Goal: Task Accomplishment & Management: Complete application form

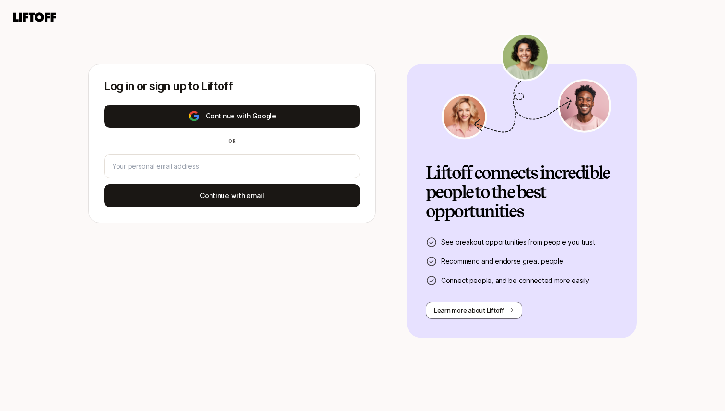
click at [276, 112] on button "Continue with Google" at bounding box center [232, 116] width 256 height 23
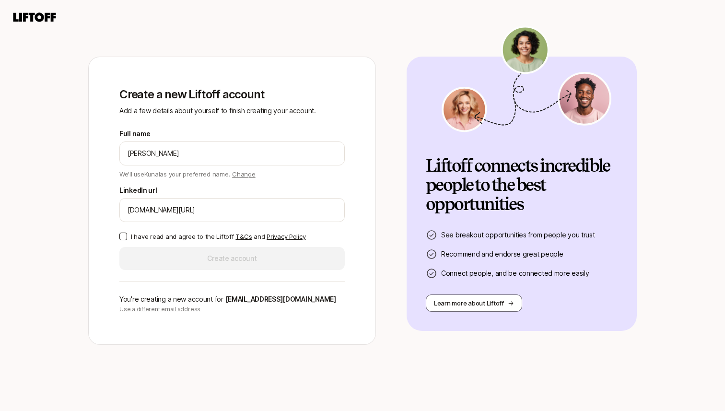
type input "[DOMAIN_NAME][URL]"
click at [149, 237] on p "I have read and agree to the Liftoff T&Cs and Privacy Policy" at bounding box center [218, 237] width 175 height 10
click at [127, 237] on button "I have read and agree to the Liftoff T&Cs and Privacy Policy" at bounding box center [123, 237] width 8 height 8
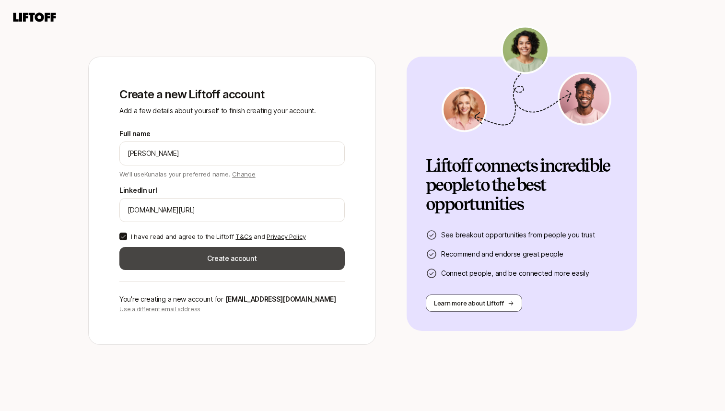
click at [163, 257] on button "Create account" at bounding box center [231, 258] width 225 height 23
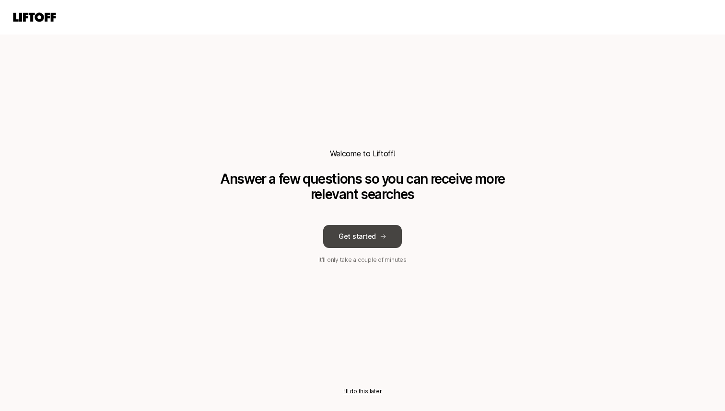
click at [336, 246] on button "Get started" at bounding box center [362, 236] width 79 height 23
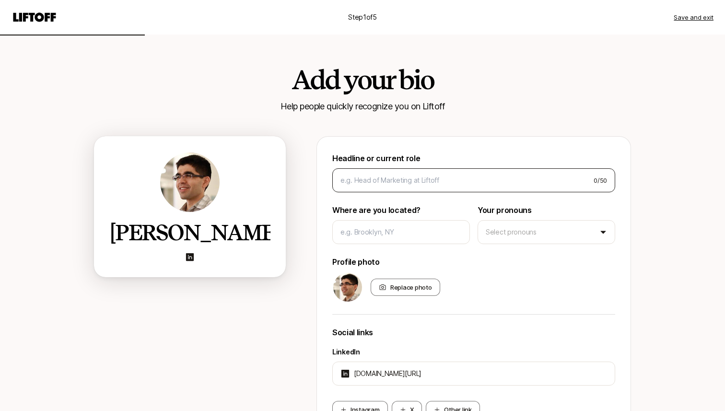
click at [392, 189] on div "0 / 50" at bounding box center [473, 180] width 283 height 24
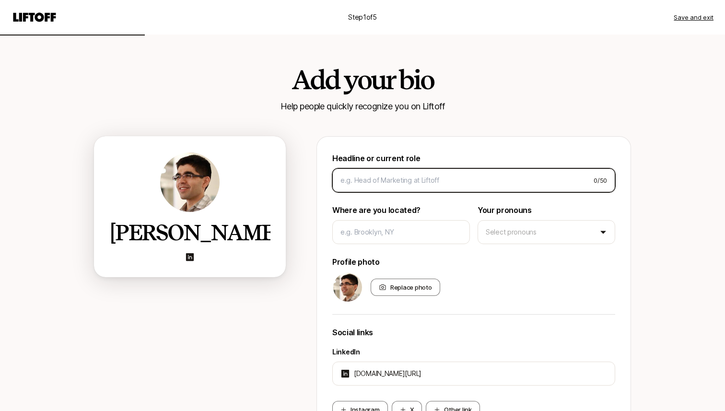
click at [392, 181] on input at bounding box center [464, 181] width 246 height 12
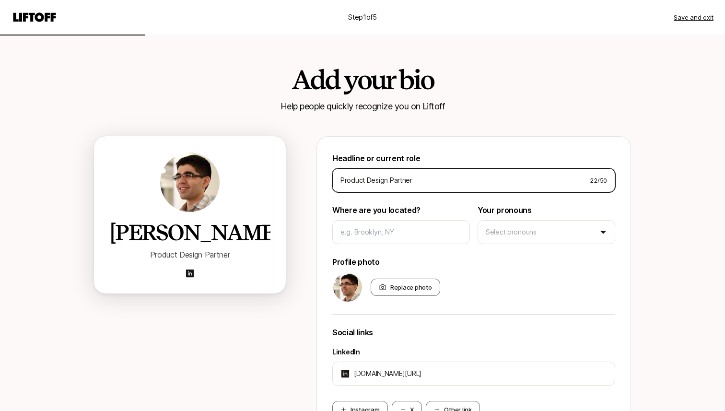
type input "Product Design Partner"
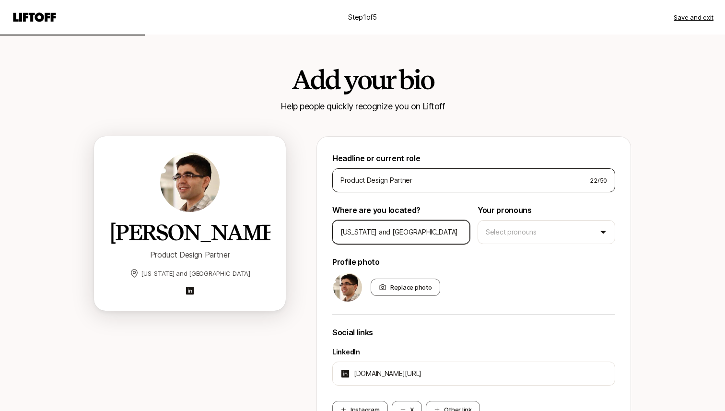
type input "[US_STATE] and [GEOGRAPHIC_DATA]"
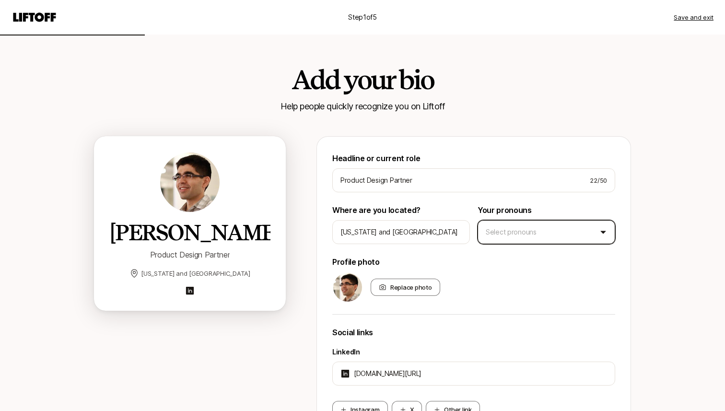
click at [529, 227] on html "Step 1 of 5 Save and exit Add your bio Help people quickly recognize you on Lif…" at bounding box center [362, 205] width 725 height 411
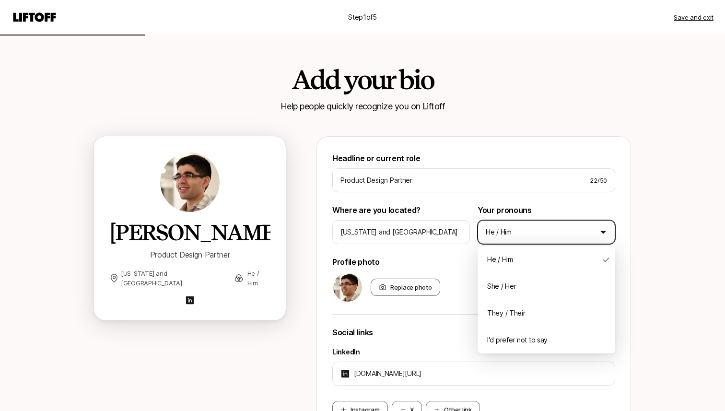
click at [516, 230] on html "Step 1 of 5 Save and exit Add your bio Help people quickly recognize you on Lif…" at bounding box center [362, 205] width 725 height 411
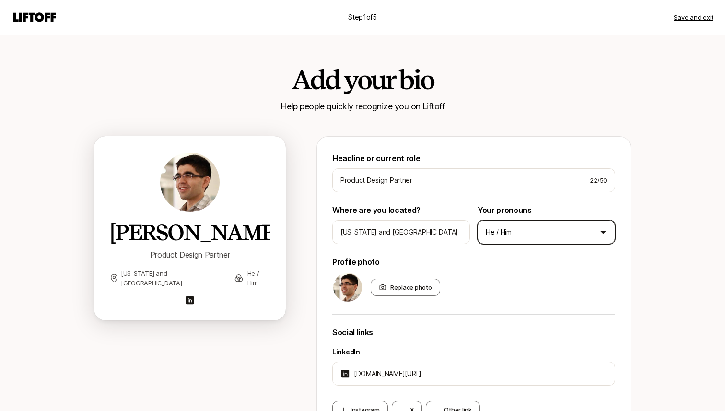
click at [516, 231] on html "Step 1 of 5 Save and exit Add your bio Help people quickly recognize you on Lif…" at bounding box center [362, 205] width 725 height 411
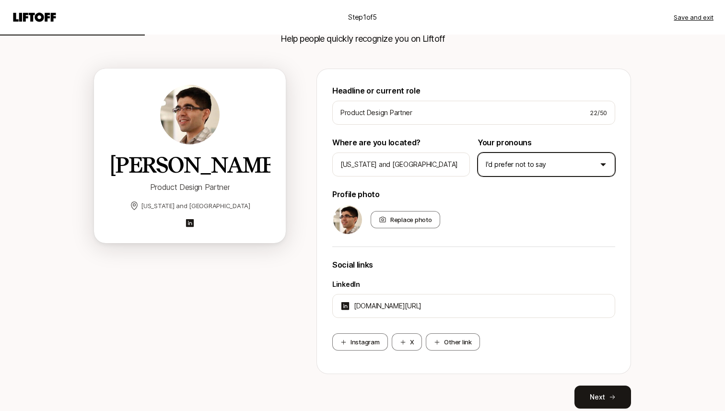
scroll to position [104, 0]
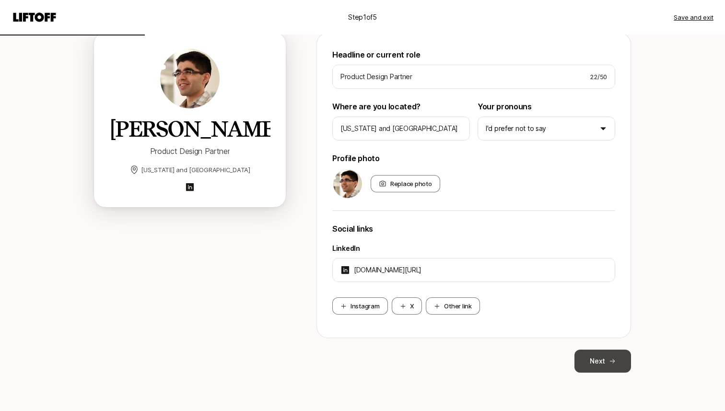
click at [604, 362] on button "Next" at bounding box center [603, 361] width 57 height 23
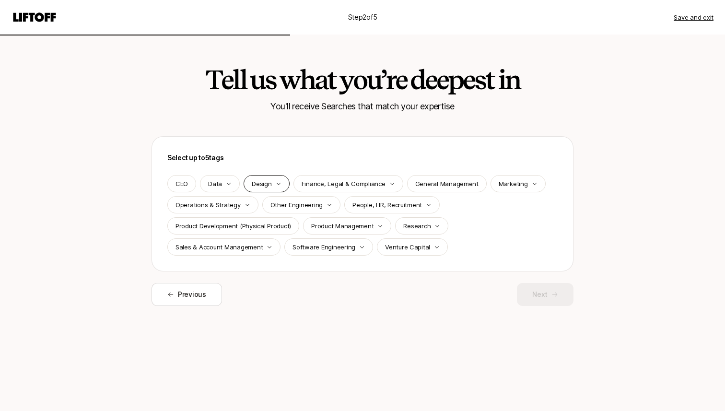
click at [259, 186] on p "Design" at bounding box center [262, 184] width 20 height 10
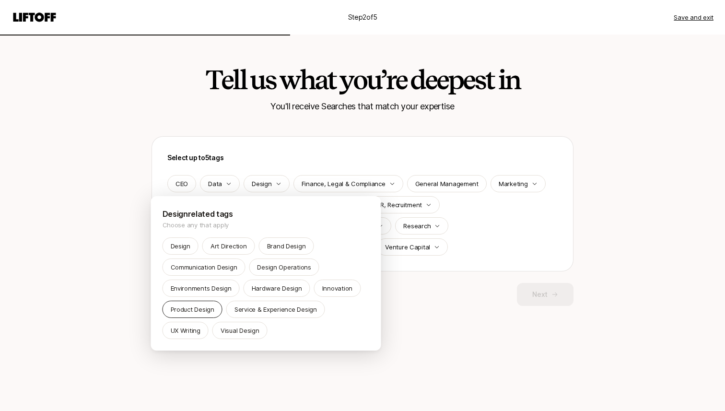
click at [204, 312] on p "Product Design" at bounding box center [193, 310] width 44 height 10
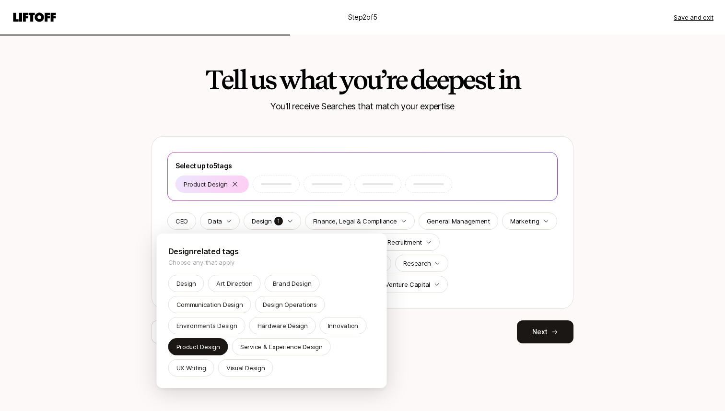
click at [418, 342] on html "Step 2 of 5 Save and exit Tell us what you’re deepest in You'll receive Searche…" at bounding box center [362, 205] width 725 height 411
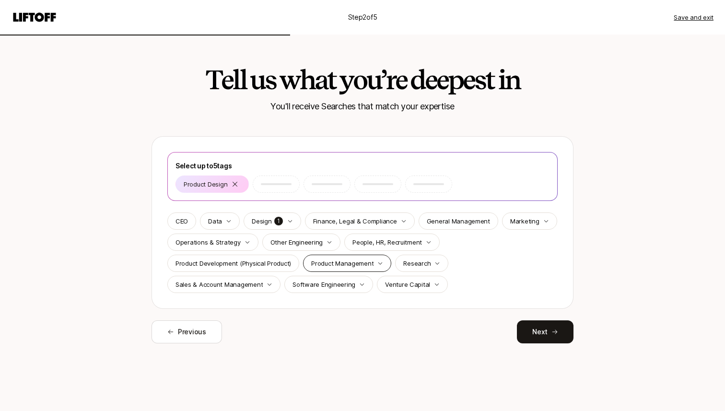
click at [344, 265] on p "Product Management" at bounding box center [342, 264] width 62 height 10
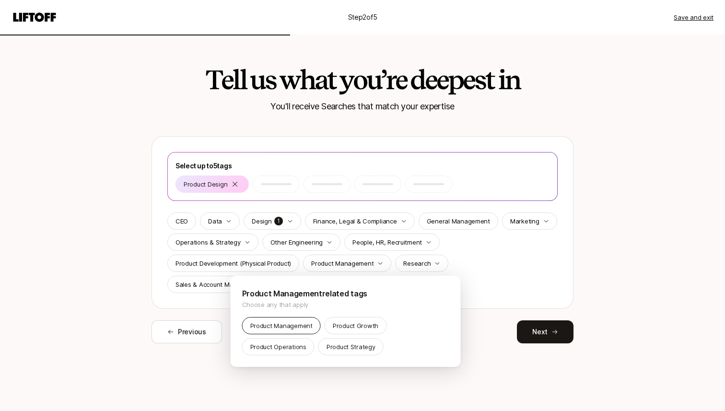
click at [303, 329] on p "Product Management" at bounding box center [281, 326] width 62 height 10
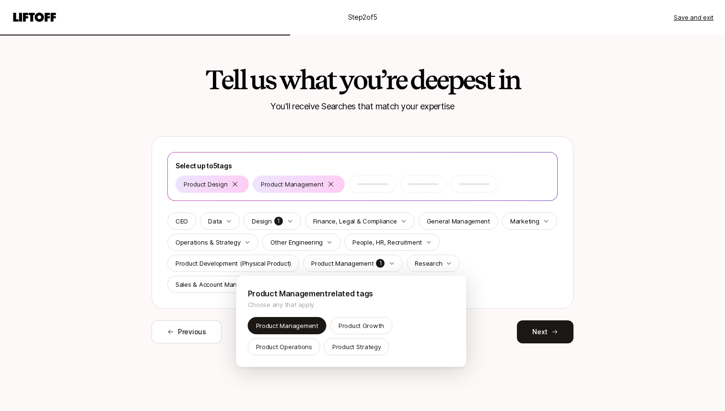
click at [493, 273] on html "Step 2 of 5 Save and exit Tell us what you’re deepest in You'll receive Searche…" at bounding box center [362, 205] width 725 height 411
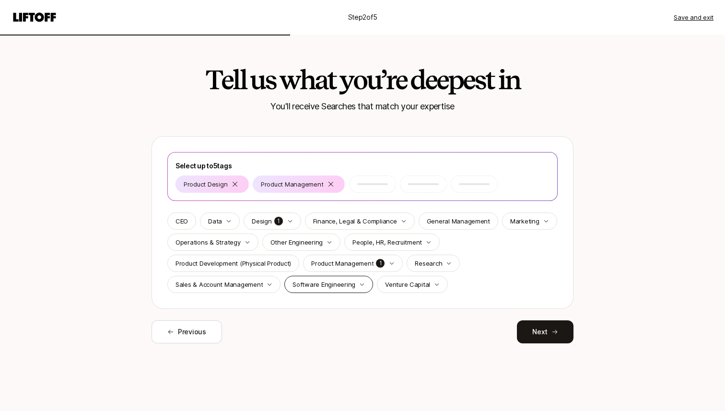
click at [336, 282] on p "Software Engineering" at bounding box center [324, 285] width 63 height 10
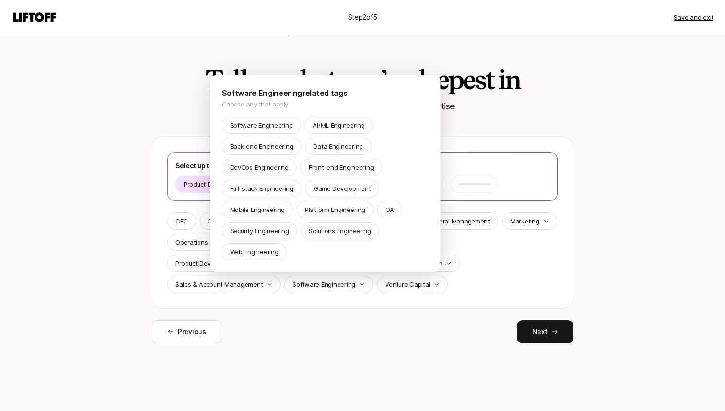
click at [507, 267] on html "Step 2 of 5 Save and exit Tell us what you’re deepest in You'll receive Searche…" at bounding box center [362, 205] width 725 height 411
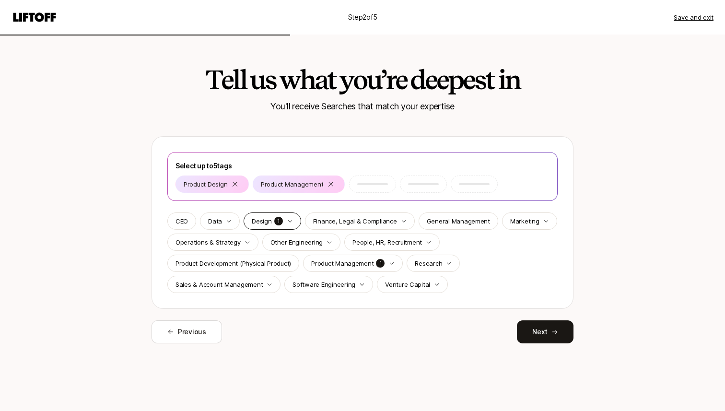
click at [274, 223] on p "1" at bounding box center [279, 221] width 10 height 10
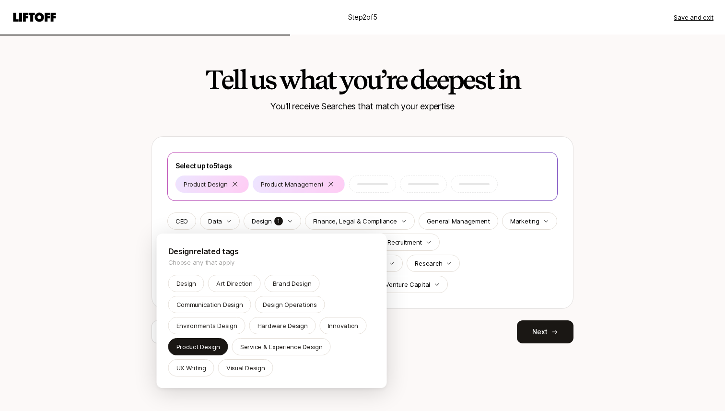
click at [419, 340] on html "Step 2 of 5 Save and exit Tell us what you’re deepest in You'll receive Searche…" at bounding box center [362, 205] width 725 height 411
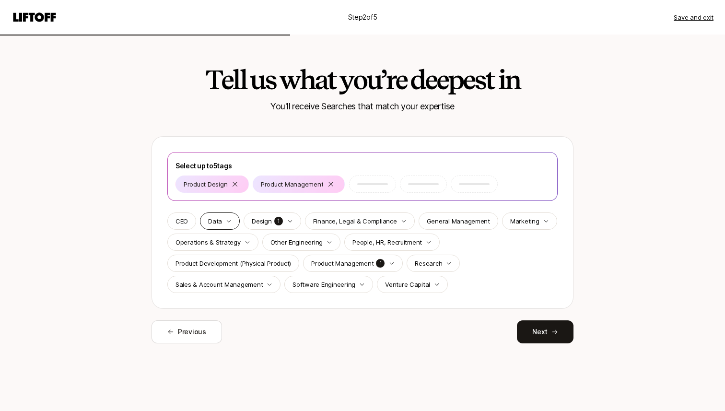
click at [210, 223] on p "Data" at bounding box center [215, 221] width 14 height 10
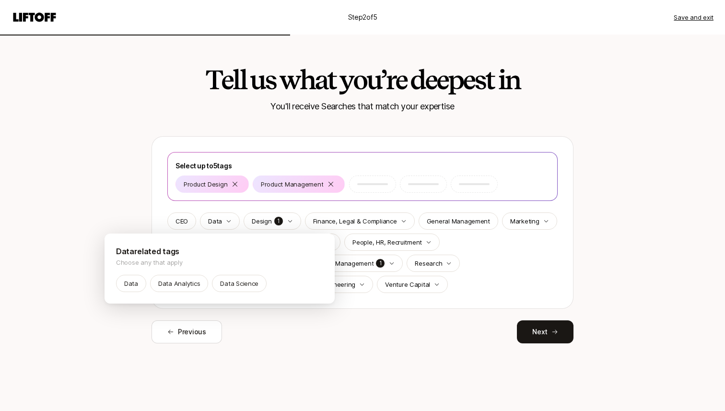
click at [210, 223] on html "Step 2 of 5 Save and exit Tell us what you’re deepest in You'll receive Searche…" at bounding box center [362, 205] width 725 height 411
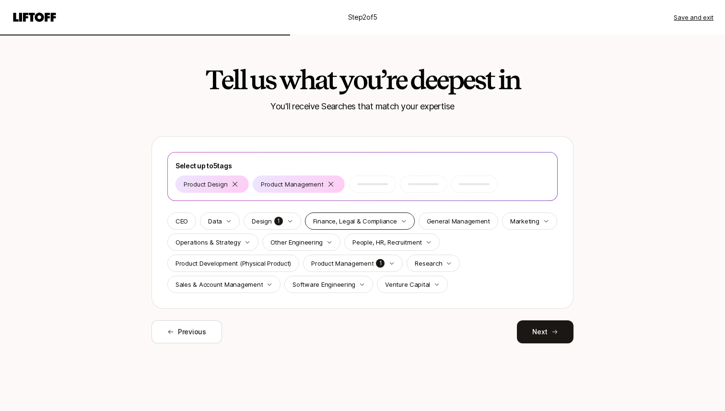
click at [362, 225] on p "Finance, Legal & Compliance" at bounding box center [355, 221] width 84 height 10
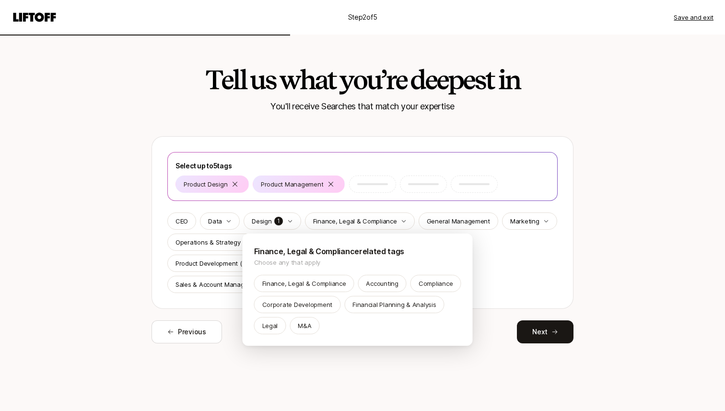
click at [378, 222] on html "Step 2 of 5 Save and exit Tell us what you’re deepest in You'll receive Searche…" at bounding box center [362, 205] width 725 height 411
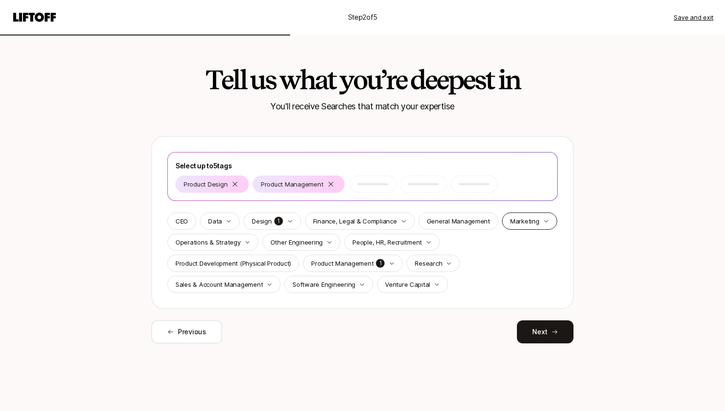
click at [510, 220] on p "Marketing" at bounding box center [524, 221] width 29 height 10
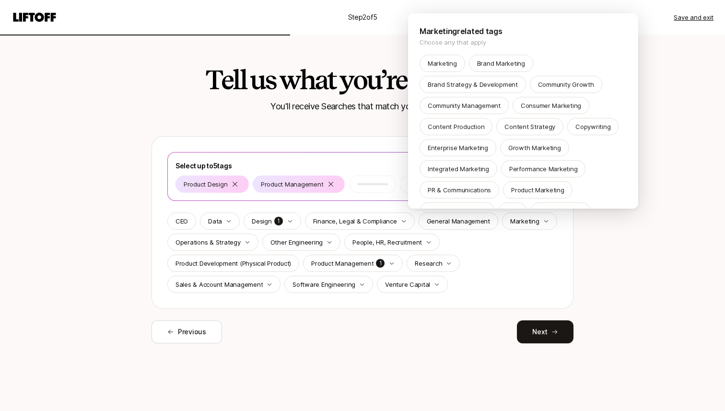
click at [511, 220] on html "Step 2 of 5 Save and exit Tell us what you’re deepest in You'll receive Searche…" at bounding box center [362, 205] width 725 height 411
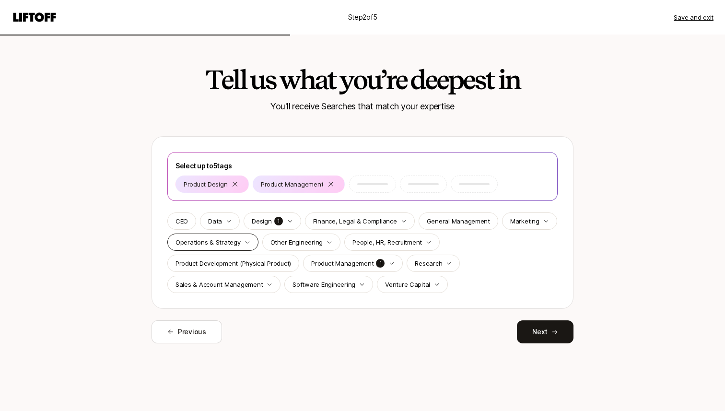
click at [253, 238] on div "Operations & Strategy" at bounding box center [212, 242] width 91 height 17
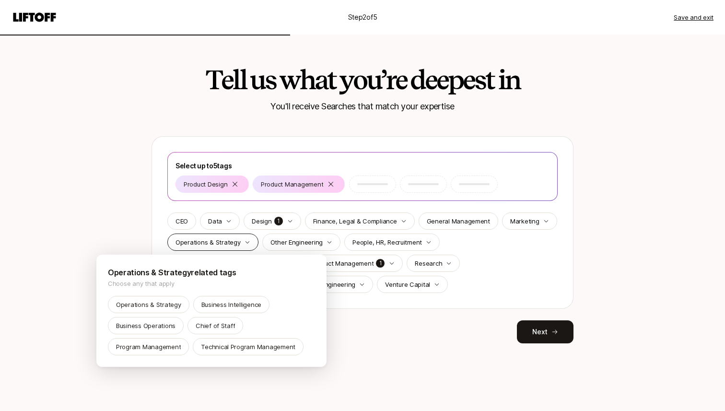
click at [253, 238] on html "Step 2 of 5 Save and exit Tell us what you’re deepest in You'll receive Searche…" at bounding box center [362, 205] width 725 height 411
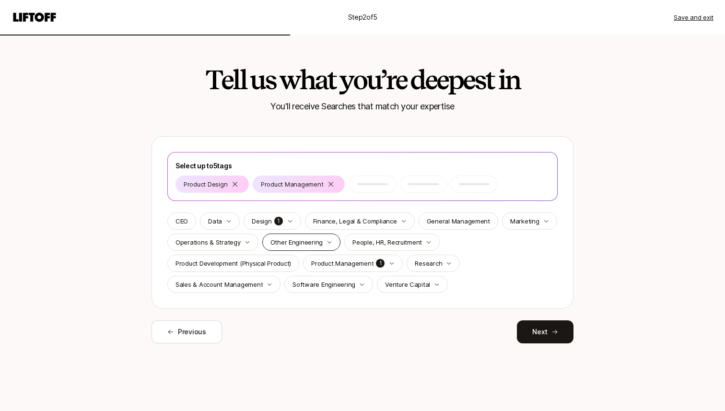
click at [322, 244] on div "Other Engineering" at bounding box center [301, 242] width 79 height 17
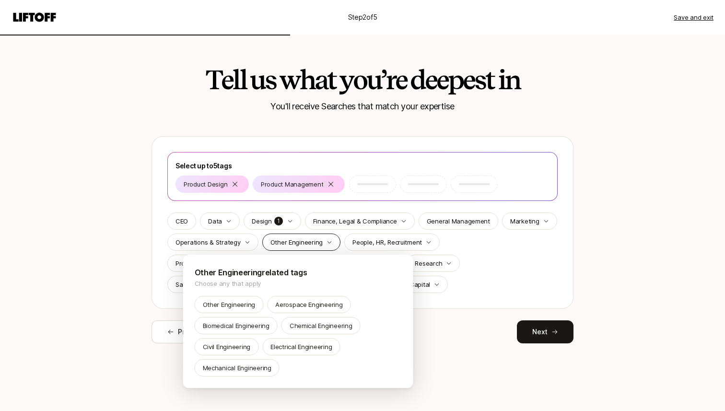
click at [322, 244] on html "Step 2 of 5 Save and exit Tell us what you’re deepest in You'll receive Searche…" at bounding box center [362, 205] width 725 height 411
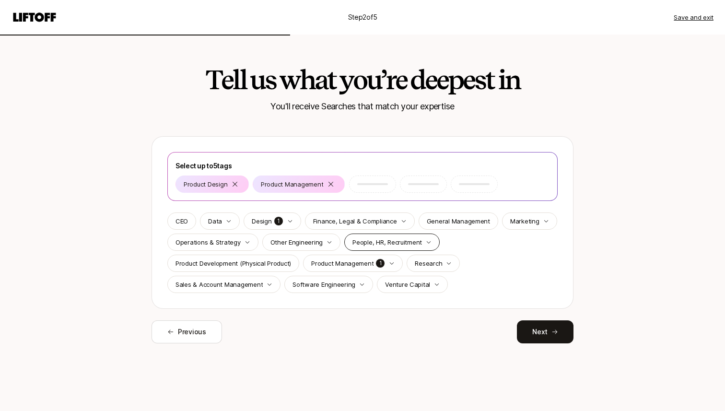
click at [374, 246] on p "People, HR, Recruitment" at bounding box center [388, 242] width 70 height 10
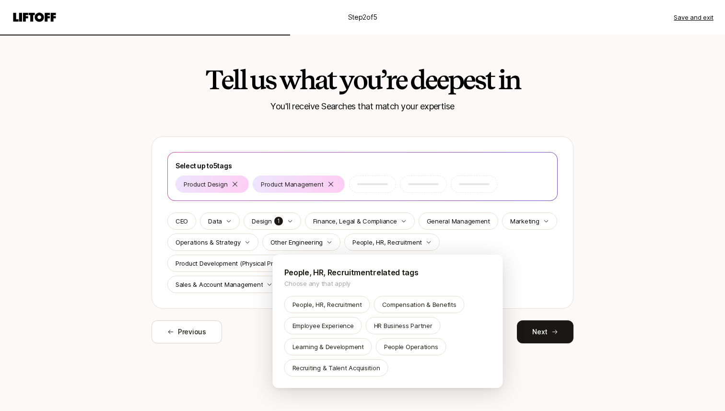
click at [374, 245] on html "Step 2 of 5 Save and exit Tell us what you’re deepest in You'll receive Searche…" at bounding box center [362, 205] width 725 height 411
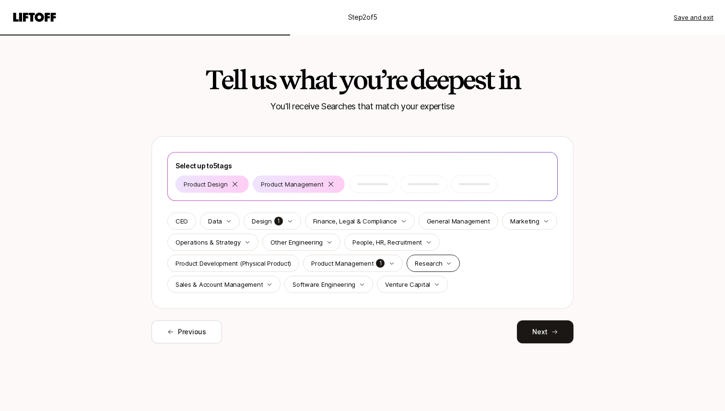
click at [441, 267] on div "Research" at bounding box center [433, 263] width 53 height 17
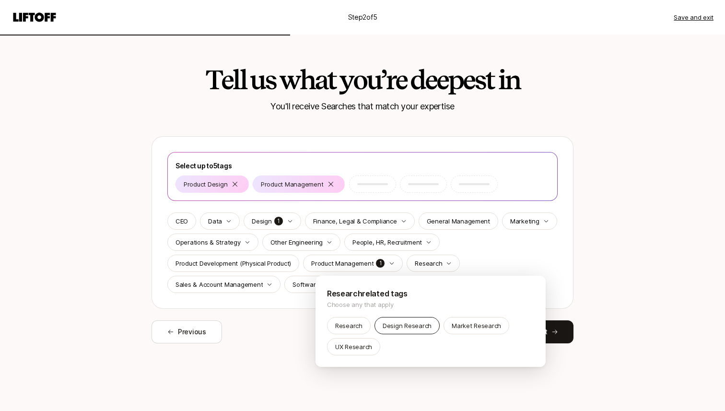
click at [388, 331] on div "Design Research" at bounding box center [407, 325] width 65 height 17
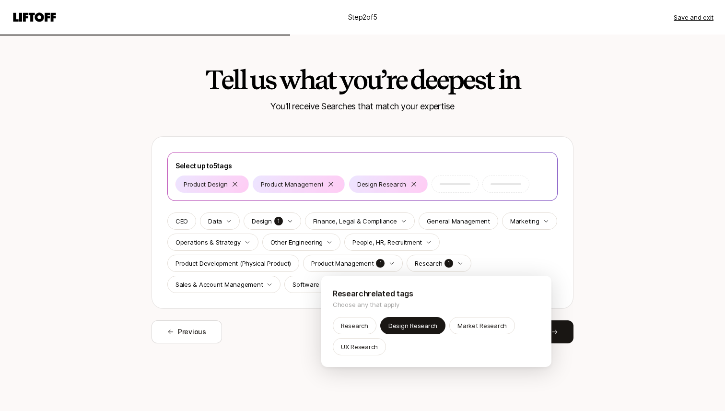
click at [301, 323] on html "Step 2 of 5 Save and exit Tell us what you’re deepest in You'll receive Searche…" at bounding box center [362, 205] width 725 height 411
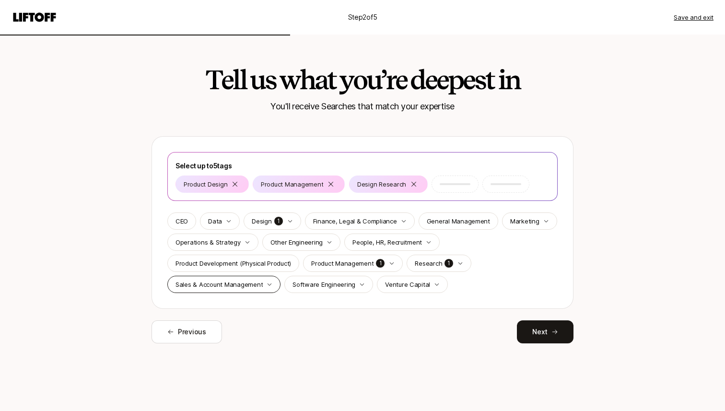
click at [259, 283] on p "Sales & Account Management" at bounding box center [219, 285] width 87 height 10
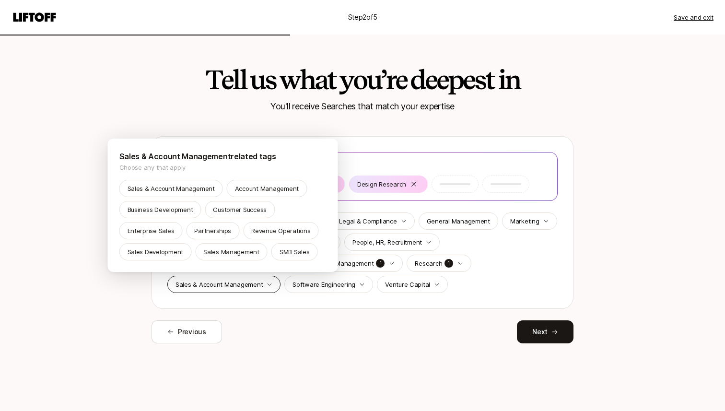
click at [259, 283] on html "Step 2 of 5 Save and exit Tell us what you’re deepest in You'll receive Searche…" at bounding box center [362, 205] width 725 height 411
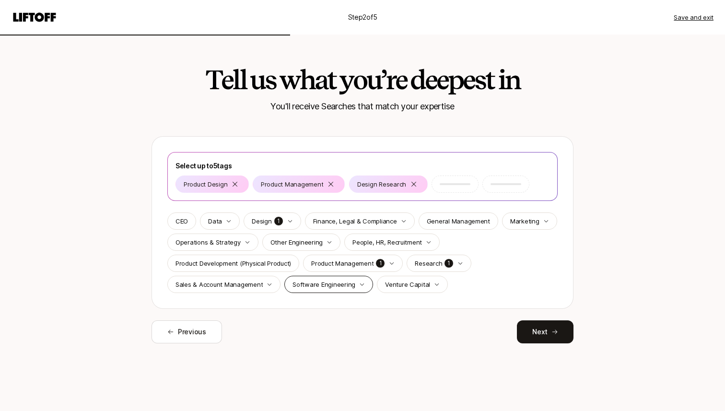
click at [348, 288] on p "Software Engineering" at bounding box center [324, 285] width 63 height 10
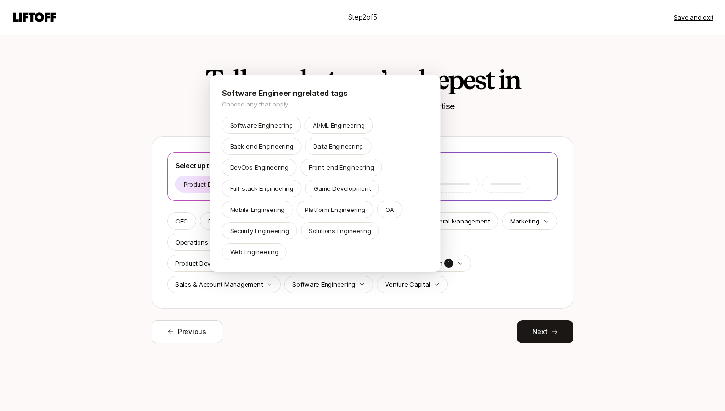
click at [460, 284] on html "Step 2 of 5 Save and exit Tell us what you’re deepest in You'll receive Searche…" at bounding box center [362, 205] width 725 height 411
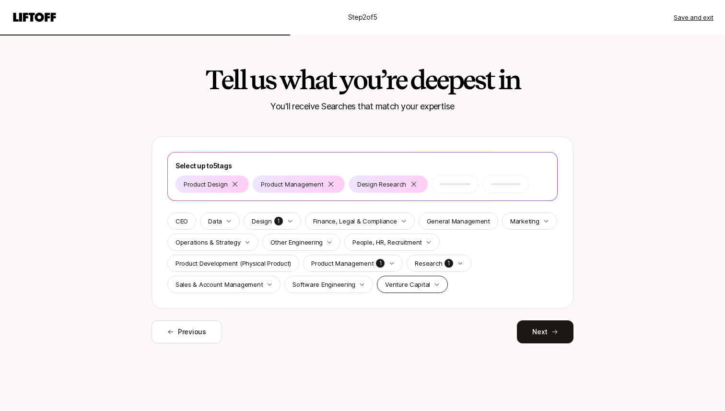
click at [420, 286] on p "Venture Capital" at bounding box center [407, 285] width 45 height 10
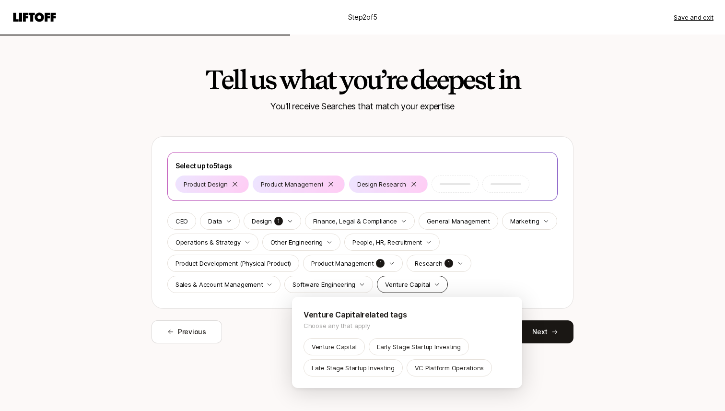
click at [420, 286] on html "Step 2 of 5 Save and exit Tell us what you’re deepest in You'll receive Searche…" at bounding box center [362, 205] width 725 height 411
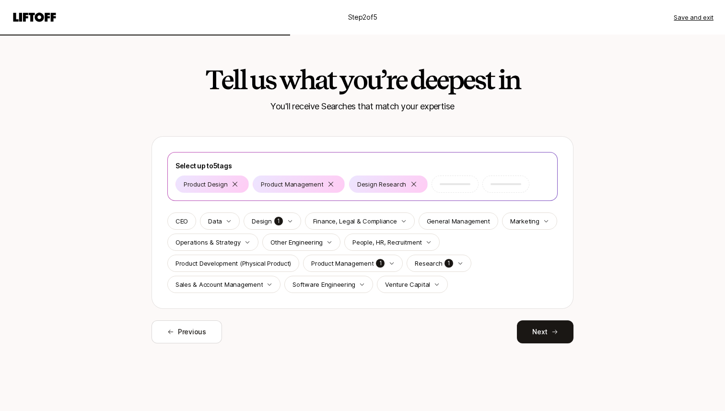
click at [454, 186] on div at bounding box center [455, 184] width 47 height 17
click at [284, 222] on div "Design 1" at bounding box center [272, 221] width 57 height 17
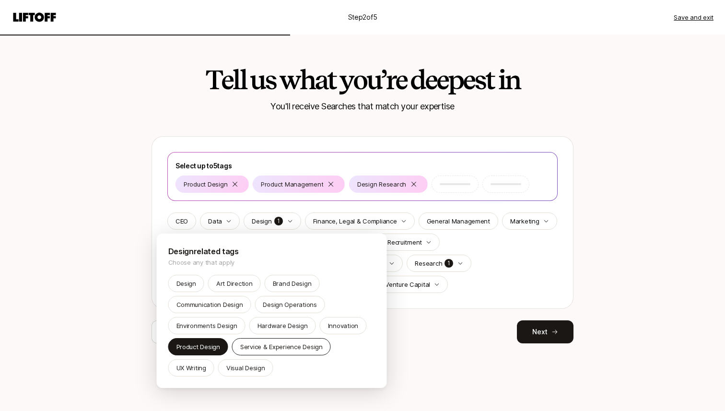
click at [276, 344] on p "Service & Experience Design" at bounding box center [281, 347] width 83 height 10
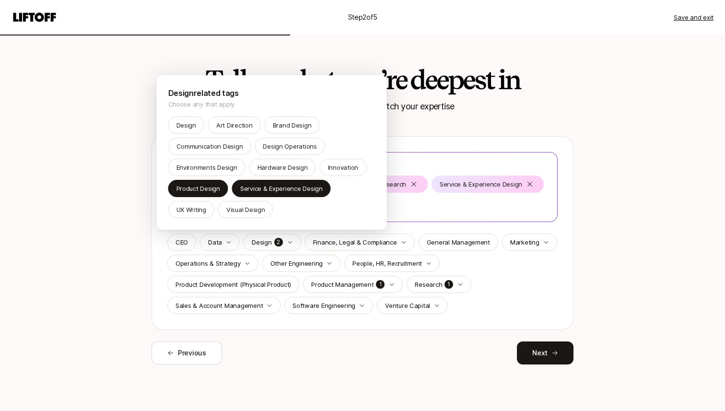
click at [330, 322] on html "Step 2 of 5 Save and exit Tell us what you’re deepest in You'll receive Searche…" at bounding box center [362, 205] width 725 height 411
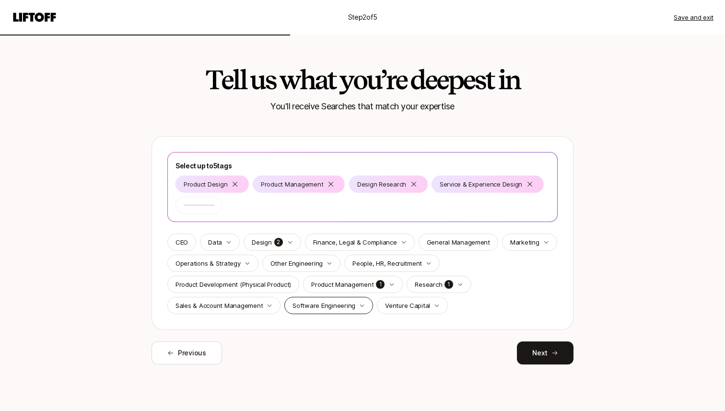
click at [359, 306] on icon "button" at bounding box center [362, 306] width 6 height 6
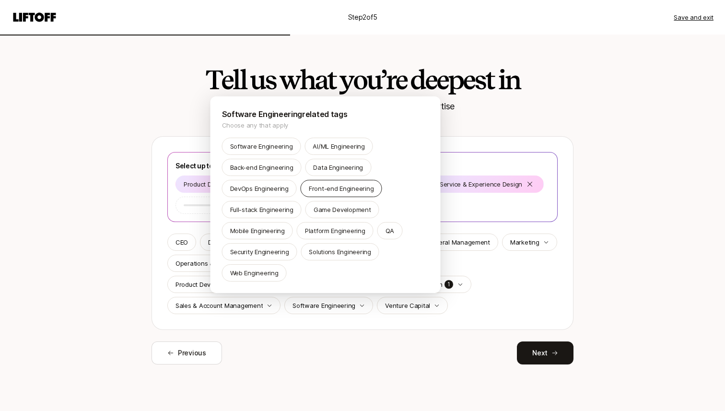
click at [346, 185] on p "Front-end Engineering" at bounding box center [341, 189] width 65 height 10
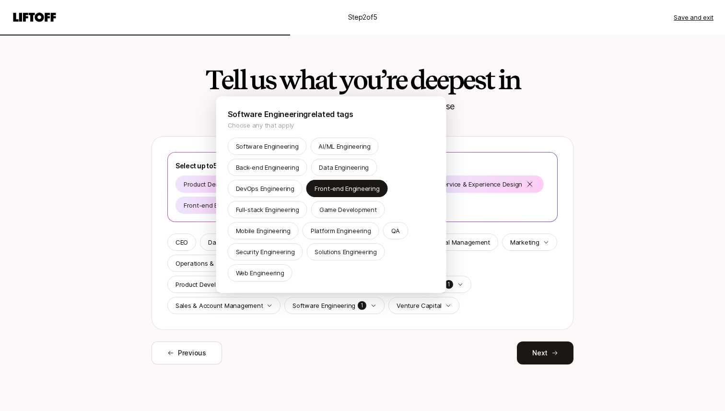
click at [524, 286] on html "Step 2 of 5 Save and exit Tell us what you’re deepest in You'll receive Searche…" at bounding box center [362, 205] width 725 height 411
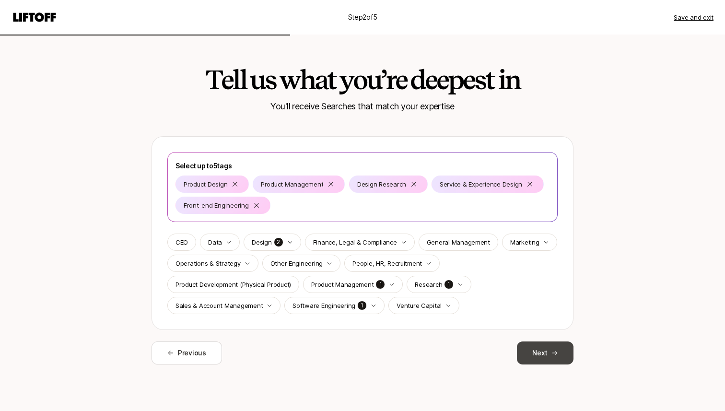
click at [546, 350] on button "Next" at bounding box center [545, 353] width 57 height 23
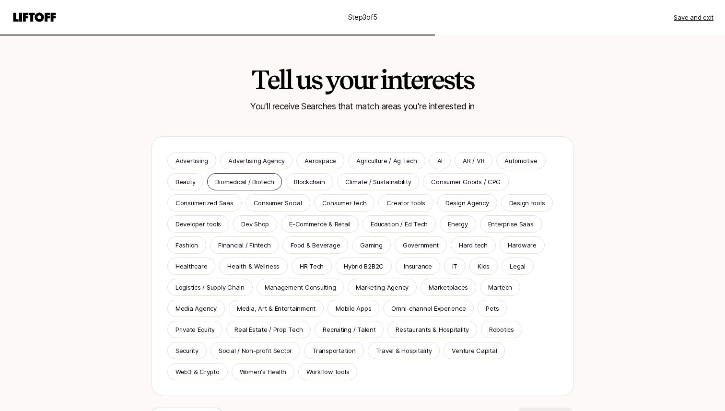
click at [241, 180] on p "Biomedical / Biotech" at bounding box center [244, 182] width 59 height 10
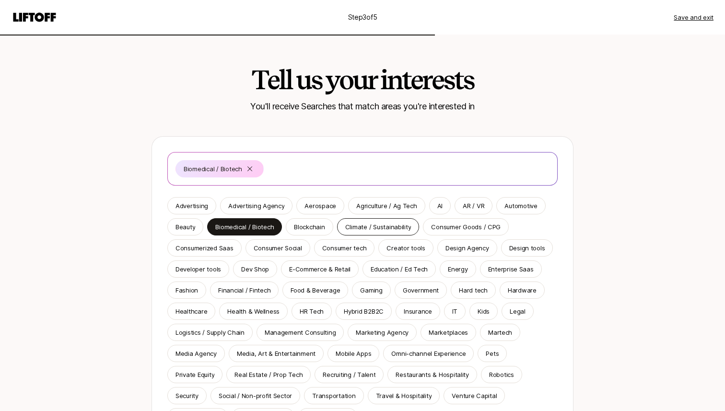
click at [347, 228] on p "Climate / Sustainability" at bounding box center [378, 227] width 66 height 10
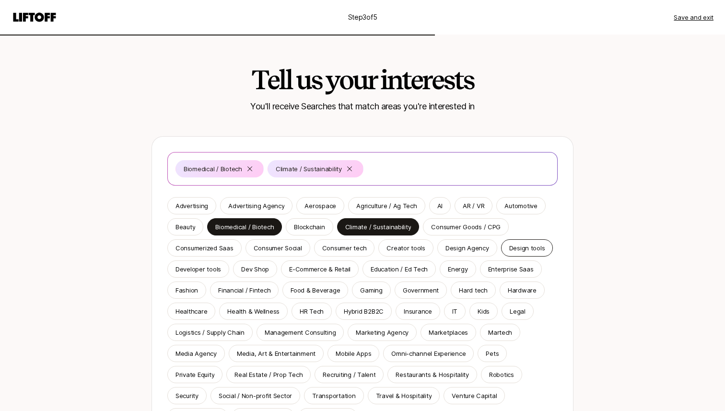
click at [509, 248] on p "Design tools" at bounding box center [527, 248] width 36 height 10
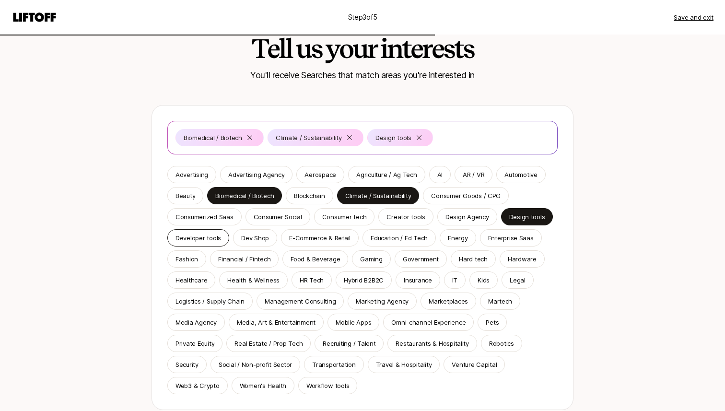
scroll to position [33, 0]
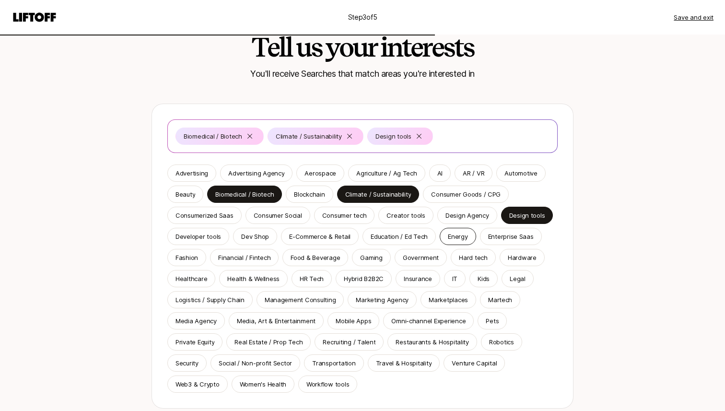
click at [459, 241] on p "Energy" at bounding box center [458, 237] width 20 height 10
click at [235, 261] on p "Financial / Fintech" at bounding box center [244, 258] width 52 height 10
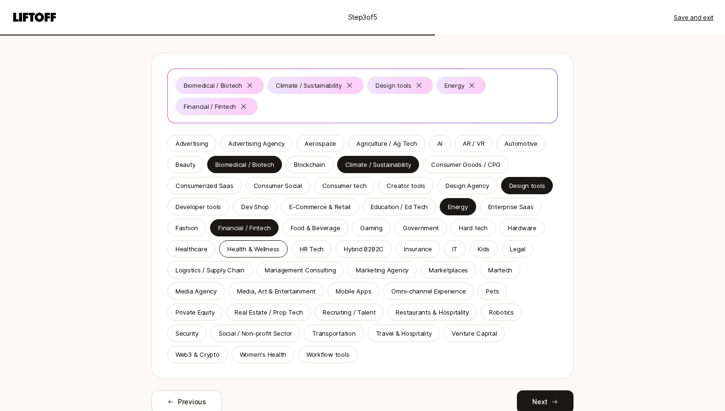
scroll to position [87, 0]
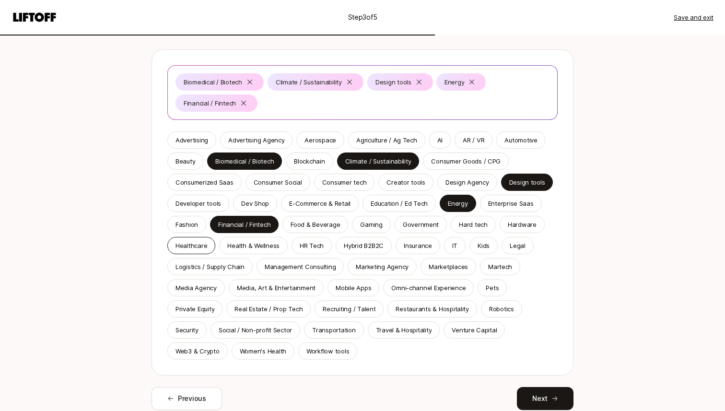
click at [183, 248] on p "Healthcare" at bounding box center [192, 246] width 32 height 10
click at [498, 312] on p "Robotics" at bounding box center [501, 309] width 25 height 10
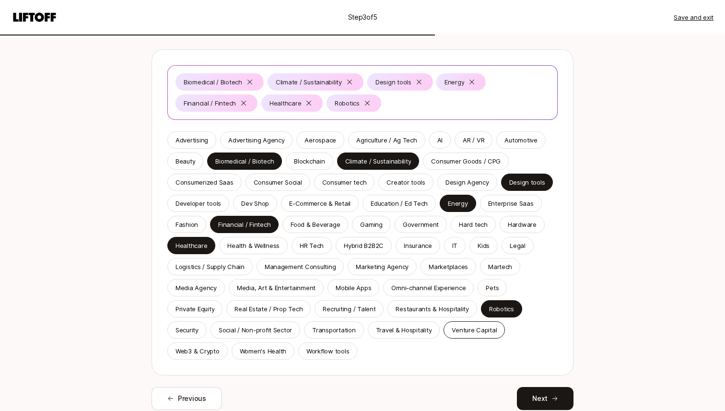
scroll to position [124, 0]
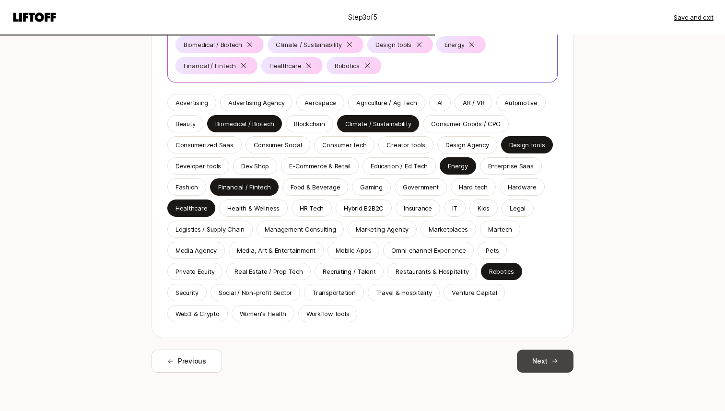
click at [542, 363] on button "Next" at bounding box center [545, 361] width 57 height 23
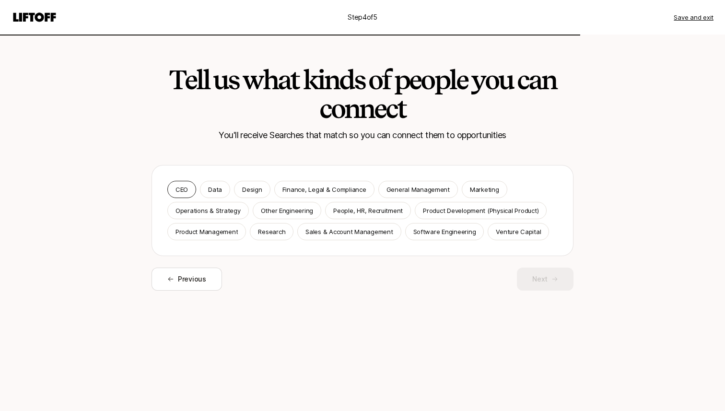
click at [181, 193] on p "CEO" at bounding box center [182, 190] width 12 height 10
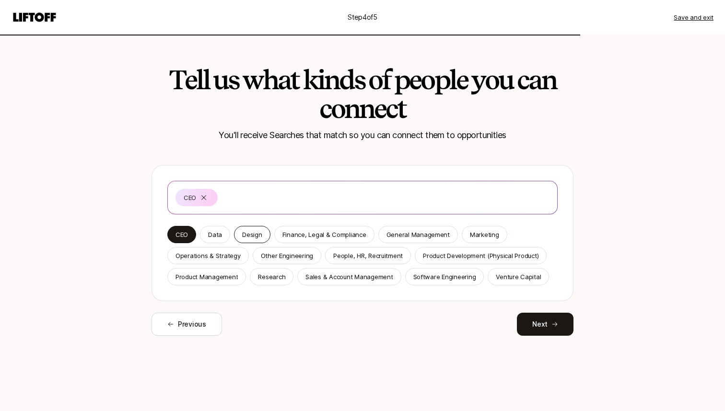
click at [249, 233] on p "Design" at bounding box center [252, 235] width 20 height 10
click at [452, 257] on p "Product Development (Physical Product)" at bounding box center [481, 256] width 116 height 10
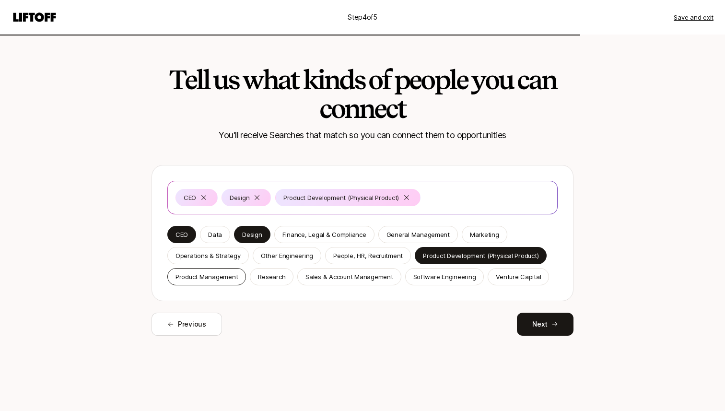
click at [212, 272] on p "Product Management" at bounding box center [207, 277] width 62 height 10
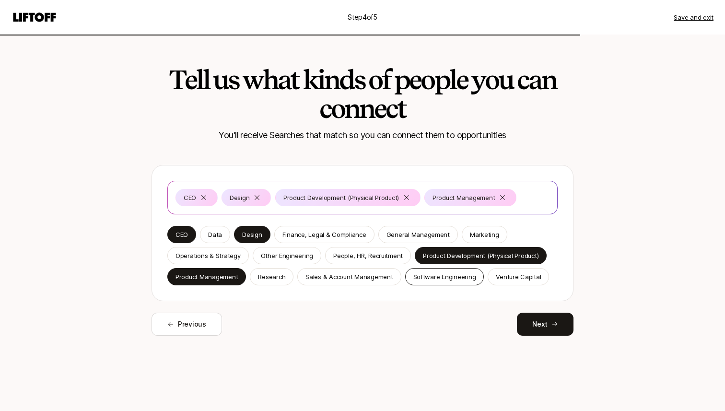
click at [429, 275] on p "Software Engineering" at bounding box center [445, 277] width 63 height 10
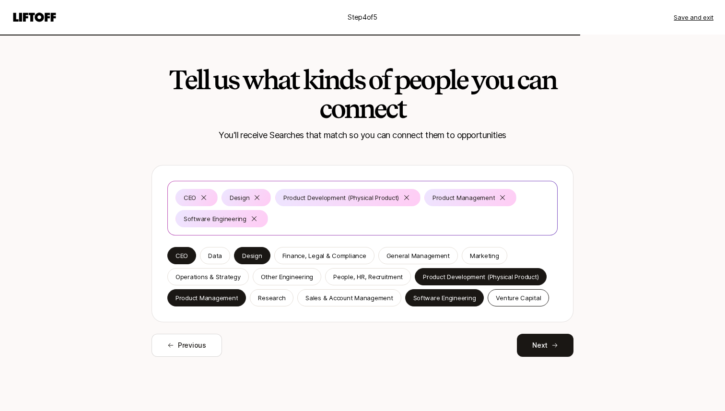
click at [500, 297] on p "Venture Capital" at bounding box center [518, 298] width 45 height 10
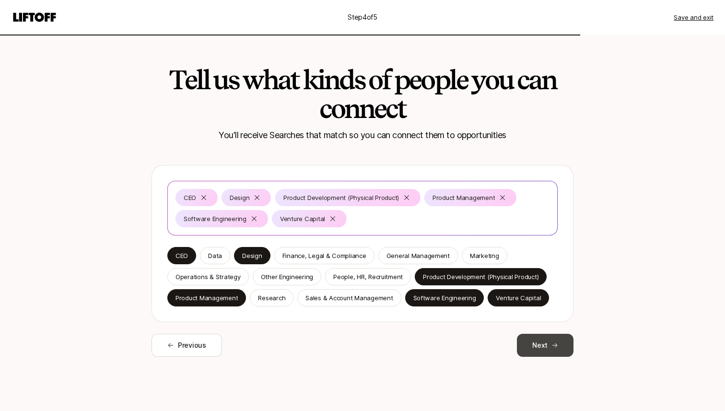
click at [550, 351] on button "Next" at bounding box center [545, 345] width 57 height 23
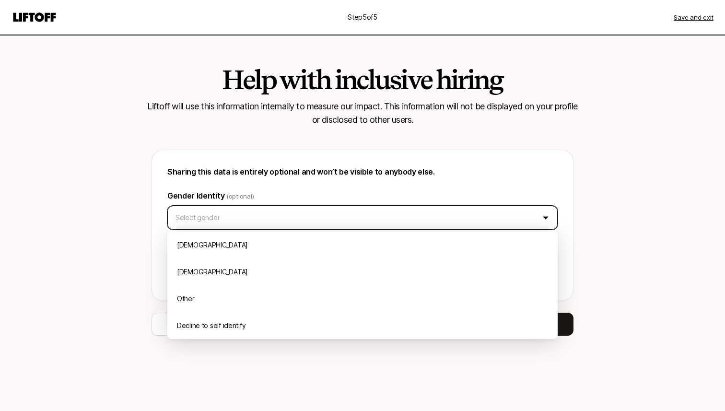
click at [365, 219] on html "Step 5 of 5 Save and exit Help with inclusive hiring Liftoff will use this info…" at bounding box center [362, 205] width 725 height 411
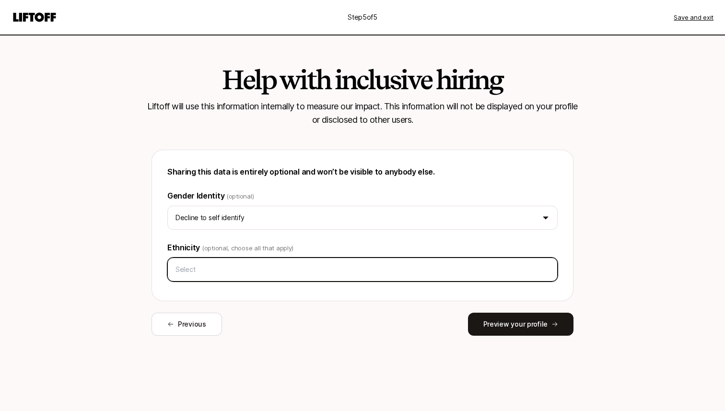
click at [363, 273] on input "text" at bounding box center [363, 269] width 382 height 17
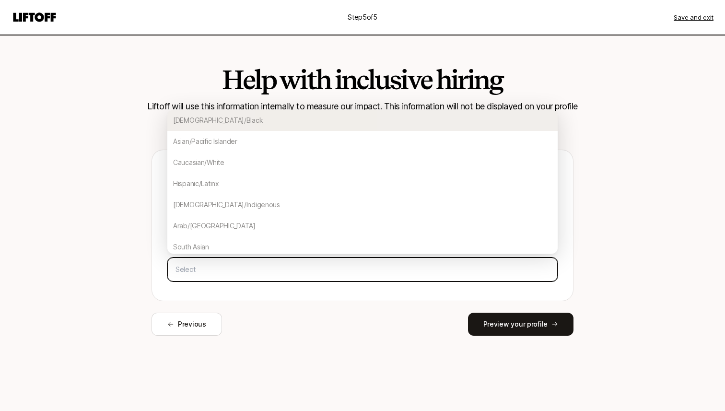
click at [363, 273] on input "text" at bounding box center [363, 269] width 382 height 17
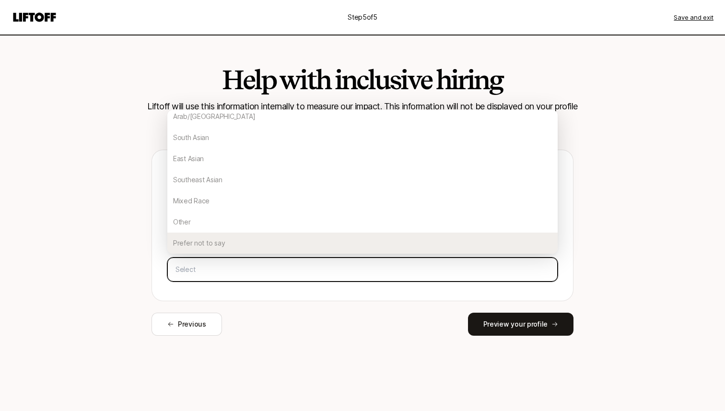
click at [348, 237] on div "Prefer not to say" at bounding box center [362, 243] width 391 height 21
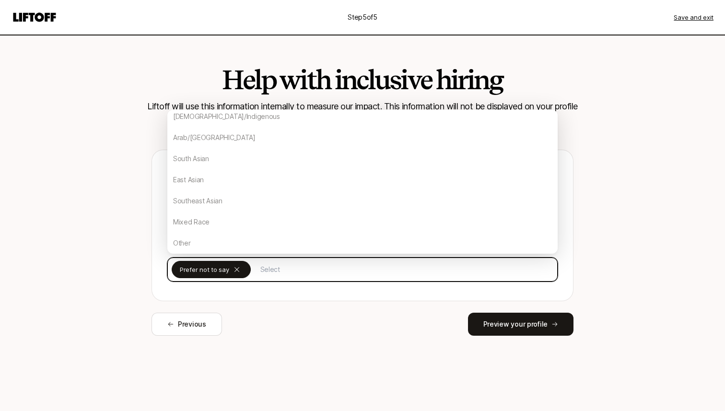
scroll to position [88, 0]
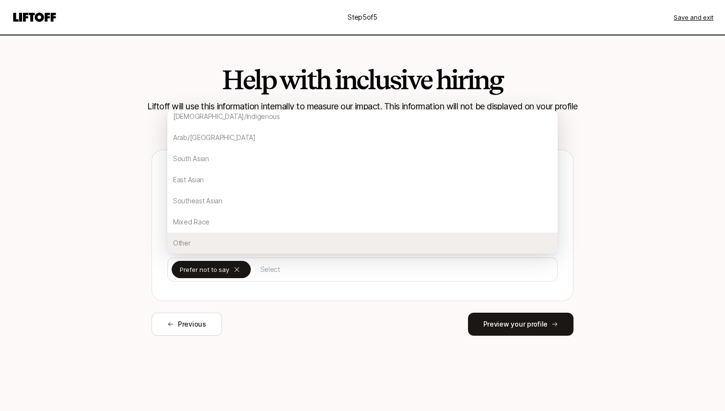
click at [437, 333] on div "Previous Preview your profile" at bounding box center [363, 324] width 422 height 23
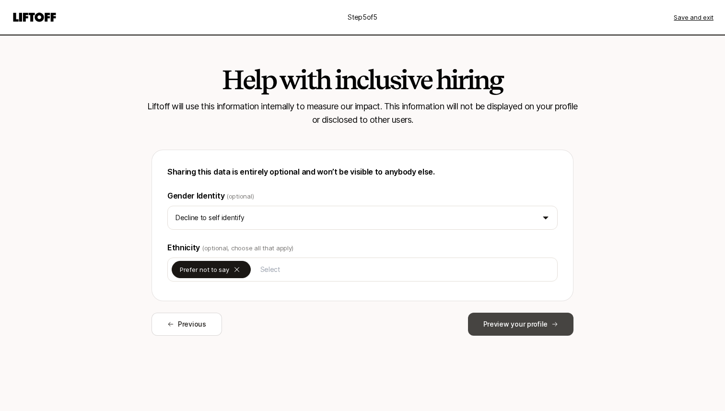
click at [484, 326] on button "Preview your profile" at bounding box center [521, 324] width 106 height 23
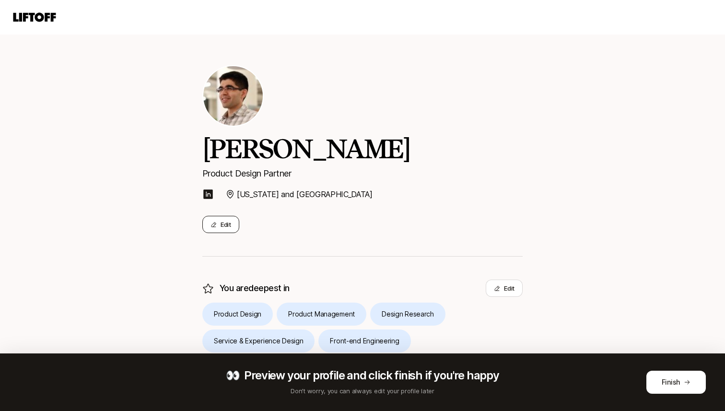
click at [237, 224] on button "Edit" at bounding box center [220, 224] width 37 height 17
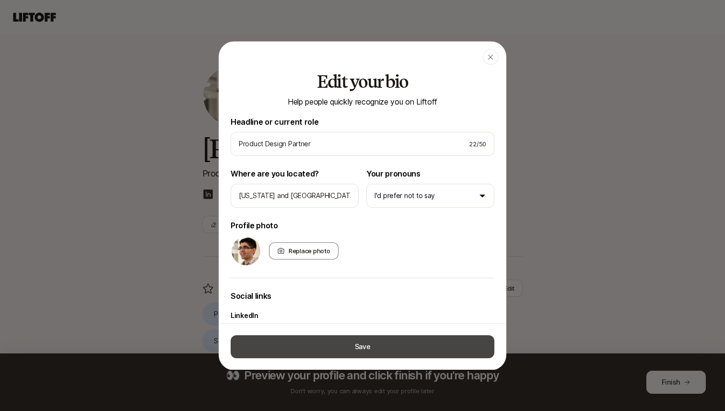
click at [375, 353] on button "Save" at bounding box center [363, 346] width 264 height 23
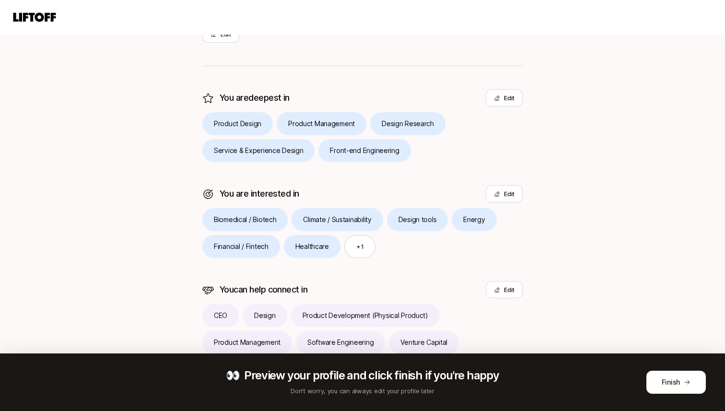
scroll to position [210, 0]
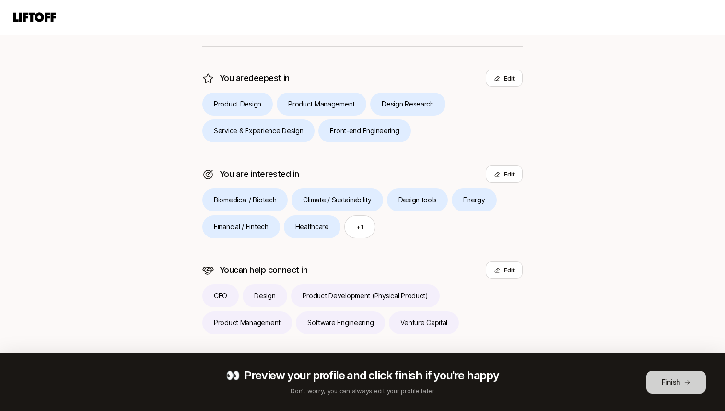
click at [657, 383] on button "Finish" at bounding box center [676, 382] width 59 height 23
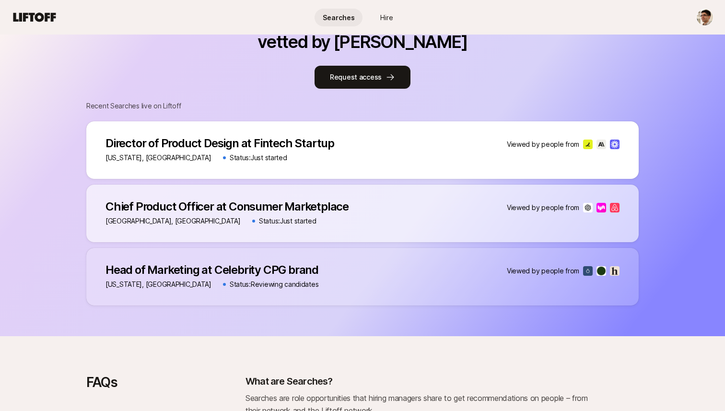
scroll to position [466, 0]
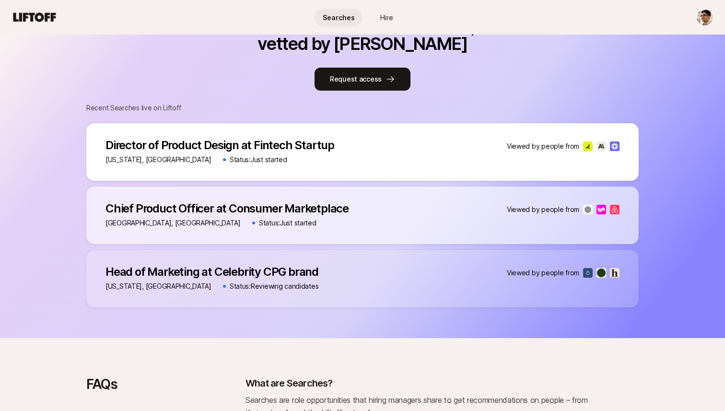
click at [269, 146] on p "Director of Product Design at Fintech Startup" at bounding box center [220, 145] width 229 height 13
click at [230, 159] on p "Status: Just started" at bounding box center [259, 160] width 58 height 12
drag, startPoint x: 229, startPoint y: 160, endPoint x: 296, endPoint y: 161, distance: 67.2
click at [296, 161] on div "[US_STATE], [GEOGRAPHIC_DATA] Status: Just started" at bounding box center [220, 160] width 229 height 12
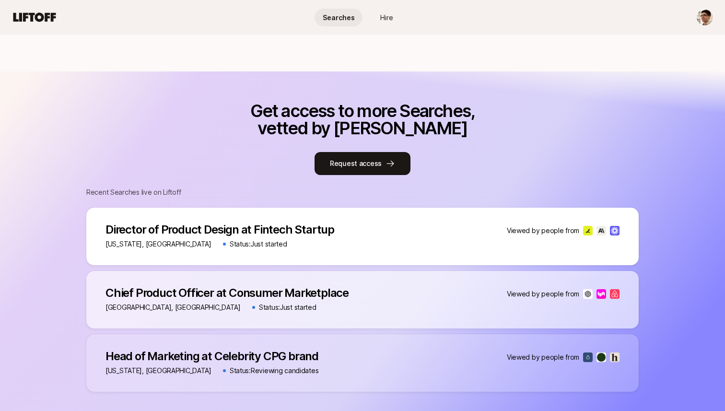
scroll to position [388, 0]
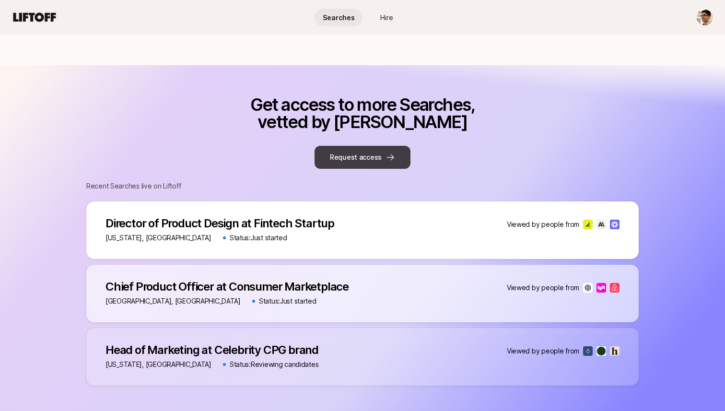
click at [391, 159] on icon at bounding box center [391, 158] width 10 height 10
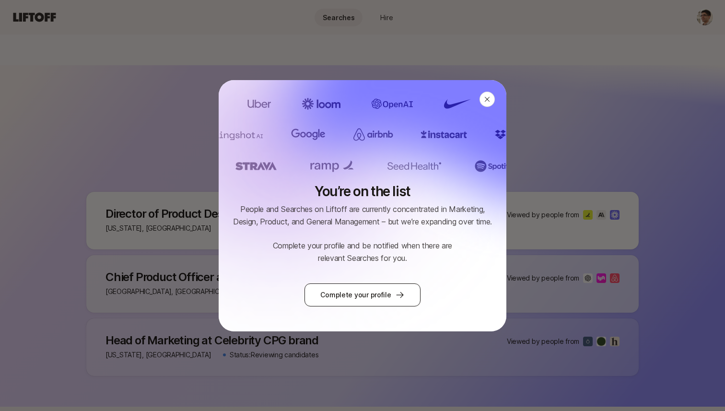
click at [385, 295] on link "Complete your profile" at bounding box center [363, 295] width 116 height 23
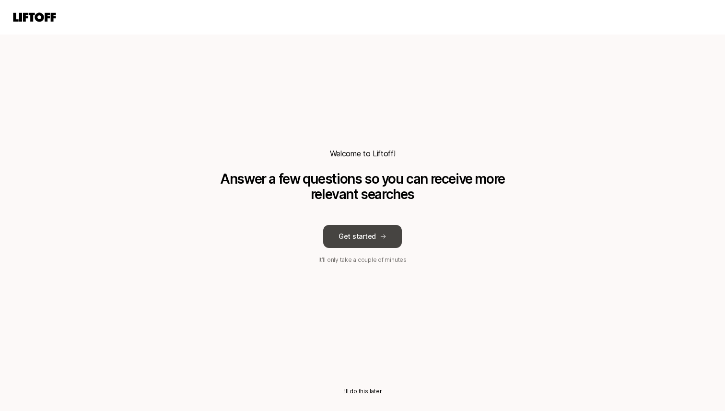
click at [364, 239] on button "Get started" at bounding box center [362, 236] width 79 height 23
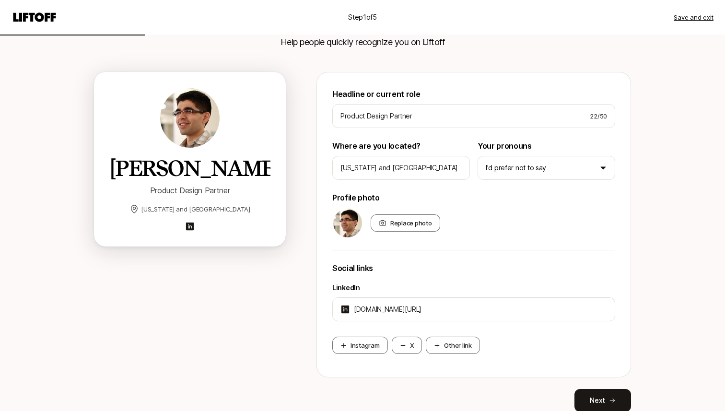
scroll to position [104, 0]
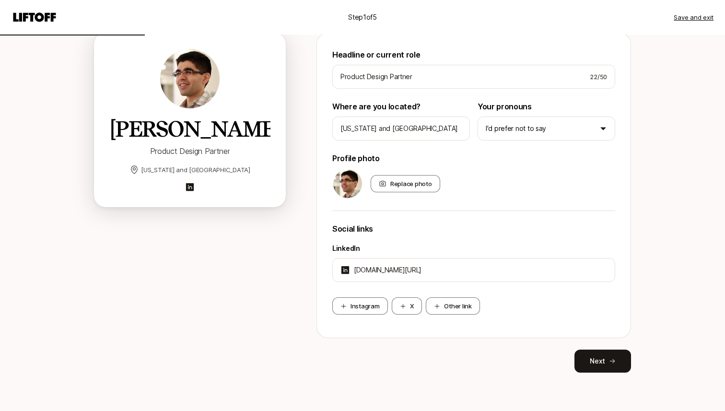
click at [586, 346] on div "Headline or current role Product Design Partner 22 / 50 Where are you located? …" at bounding box center [474, 203] width 315 height 340
click at [596, 357] on button "Next" at bounding box center [603, 361] width 57 height 23
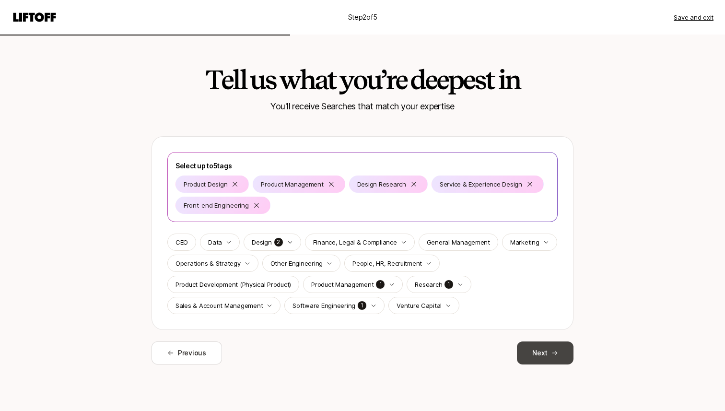
click at [567, 356] on button "Next" at bounding box center [545, 353] width 57 height 23
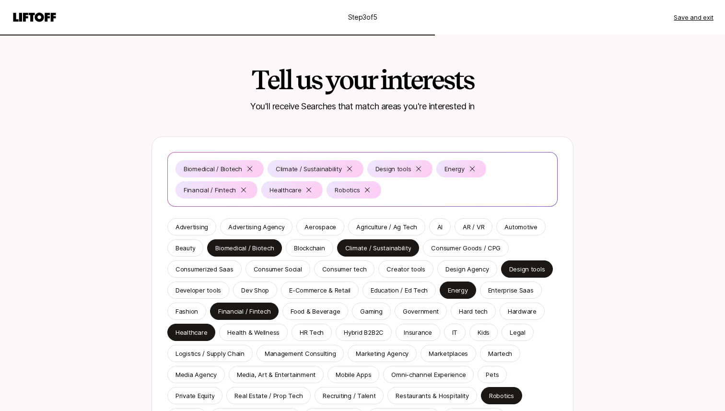
scroll to position [124, 0]
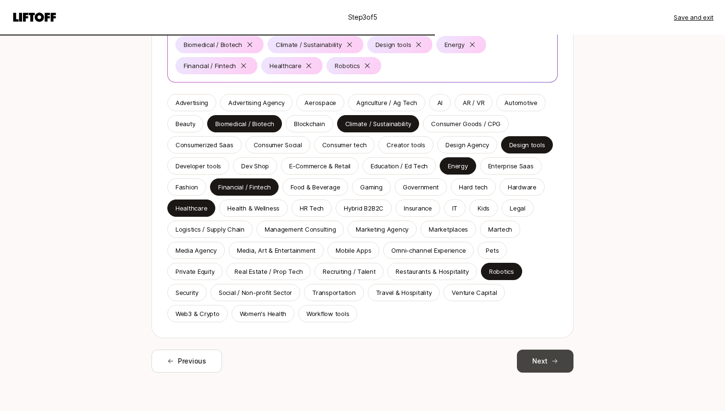
click at [563, 352] on button "Next" at bounding box center [545, 361] width 57 height 23
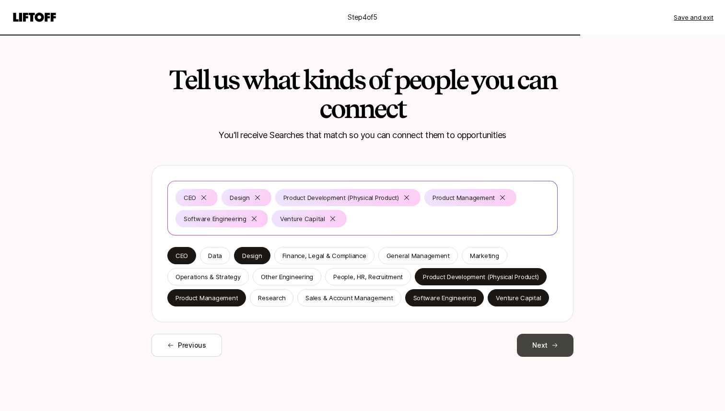
click at [563, 350] on button "Next" at bounding box center [545, 345] width 57 height 23
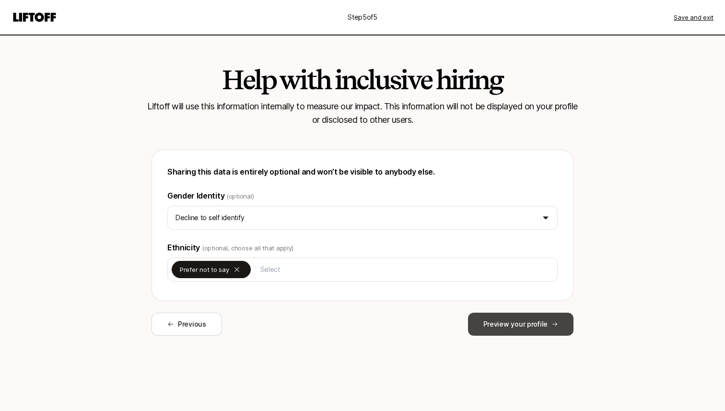
click at [556, 331] on button "Preview your profile" at bounding box center [521, 324] width 106 height 23
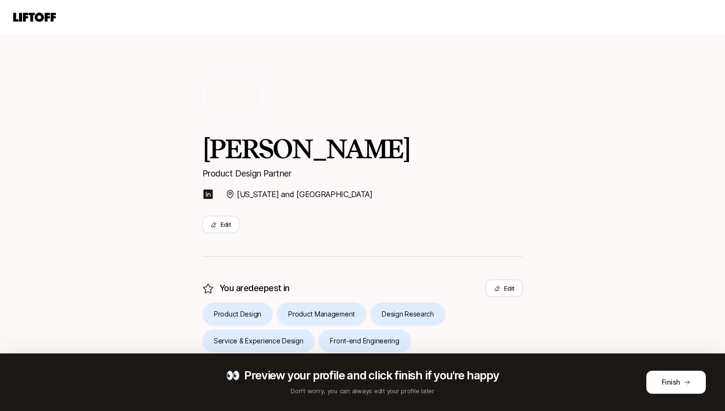
scroll to position [210, 0]
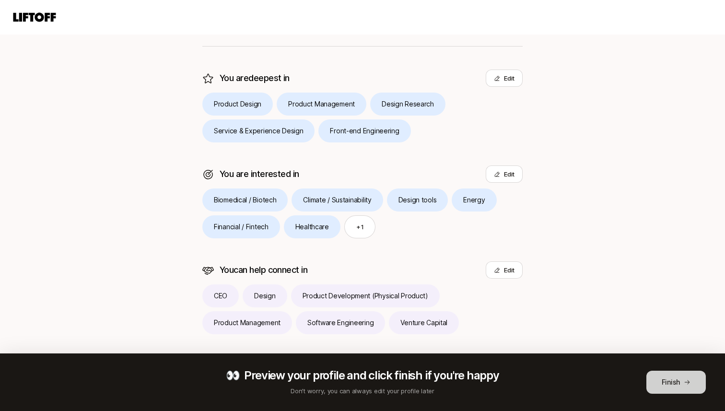
click at [673, 377] on button "Finish" at bounding box center [676, 382] width 59 height 23
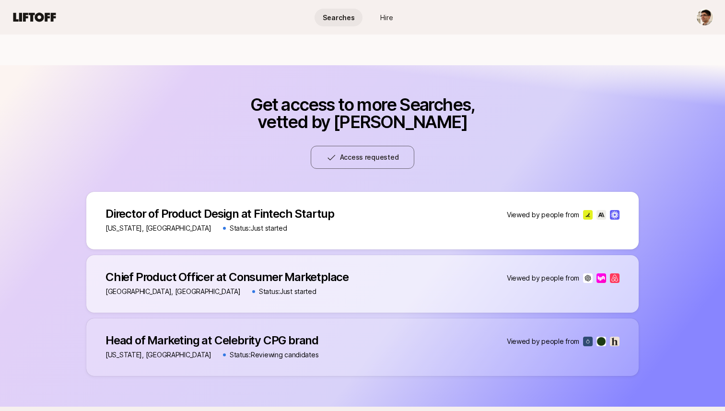
click at [277, 202] on div "Director of Product Design at Fintech Startup Director of Product Design at Fin…" at bounding box center [362, 221] width 553 height 58
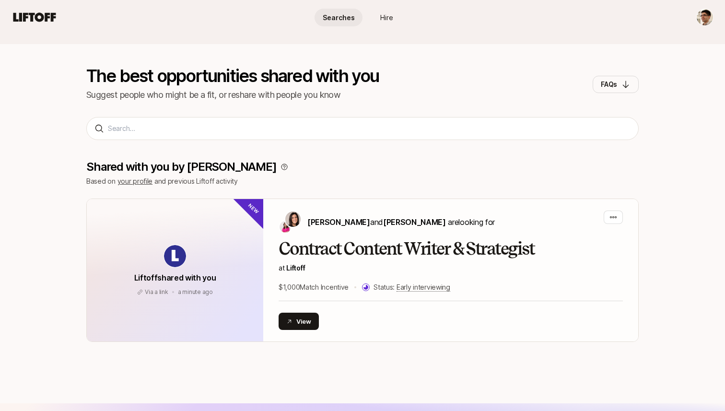
scroll to position [0, 0]
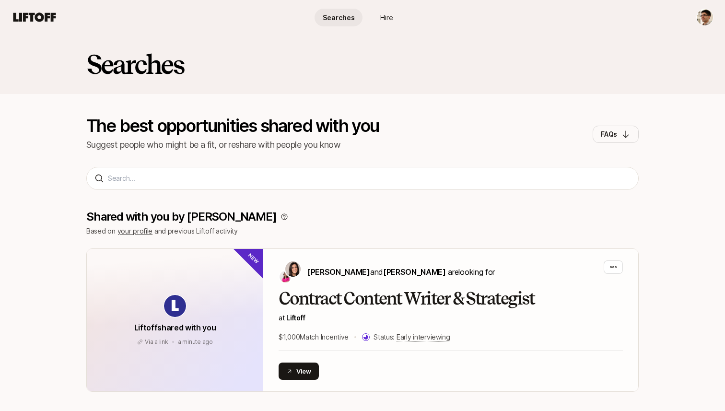
click at [392, 19] on span "Hire" at bounding box center [386, 17] width 13 height 10
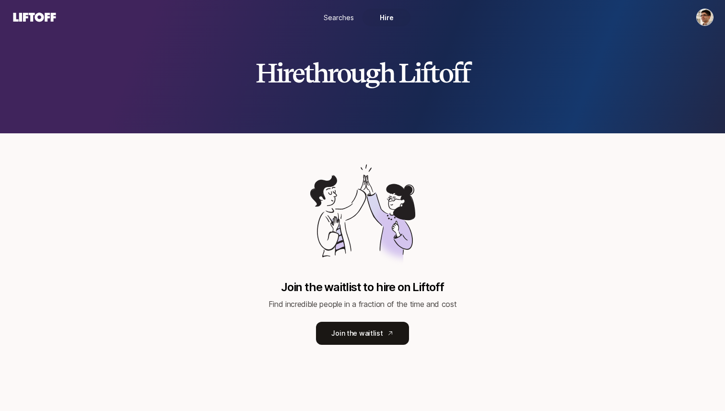
click at [353, 18] on span "Searches" at bounding box center [339, 17] width 30 height 10
